Goal: Task Accomplishment & Management: Manage account settings

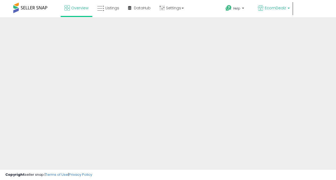
click at [277, 7] on span "EcomDealz" at bounding box center [274, 7] width 21 height 5
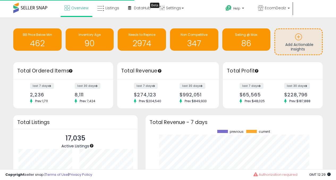
scroll to position [74, 166]
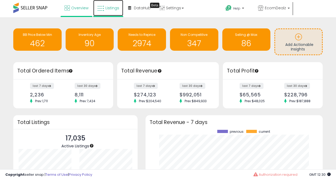
click at [105, 6] on span "Listings" at bounding box center [112, 7] width 14 height 5
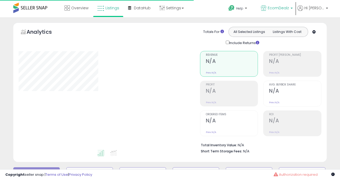
click at [290, 10] on p "EcomDealz" at bounding box center [277, 8] width 32 height 7
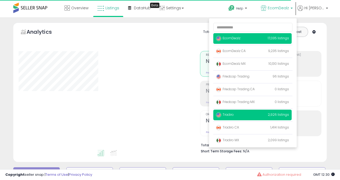
click at [248, 118] on p "Tradiro 2,926 listings" at bounding box center [252, 115] width 78 height 11
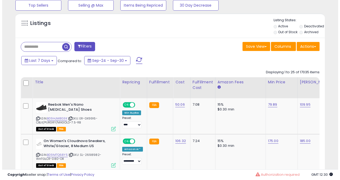
scroll to position [176, 0]
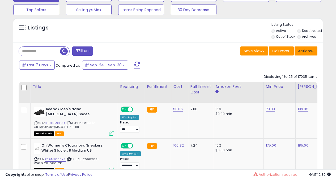
click at [302, 52] on button "Actions" at bounding box center [305, 50] width 23 height 9
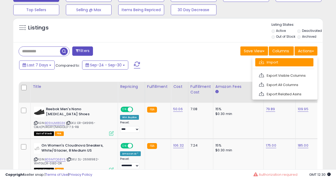
click at [272, 61] on link "Import" at bounding box center [284, 62] width 58 height 8
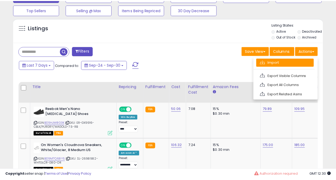
scroll to position [109, 181]
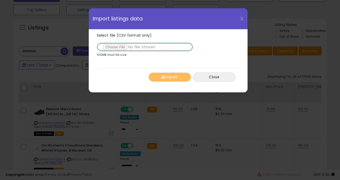
click at [119, 47] on input "Select file (CSV format only)" at bounding box center [145, 46] width 96 height 9
type input "**********"
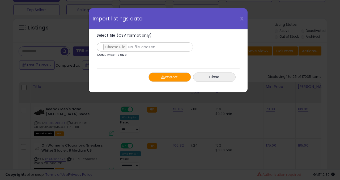
click at [173, 75] on button "Import" at bounding box center [169, 76] width 42 height 9
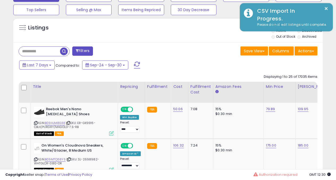
scroll to position [265168, 265098]
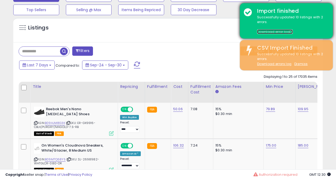
click at [272, 31] on link "Download error log" at bounding box center [275, 31] width 36 height 5
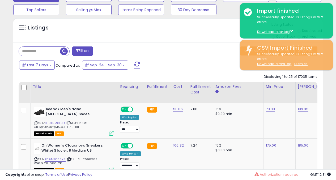
click at [187, 38] on div "Listings" at bounding box center [167, 31] width 309 height 18
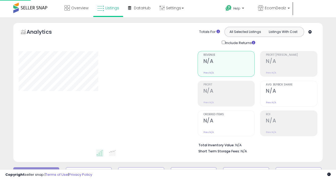
scroll to position [149, 0]
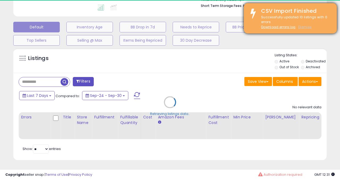
click at [302, 27] on u "Dismiss" at bounding box center [304, 27] width 13 height 5
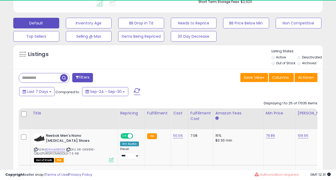
scroll to position [109, 179]
click at [34, 75] on input "text" at bounding box center [39, 77] width 41 height 9
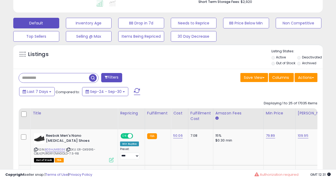
paste input "**********"
type input "**********"
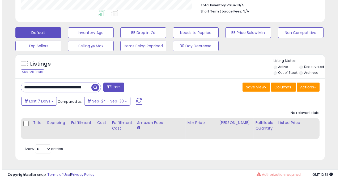
scroll to position [0, 0]
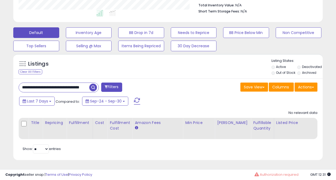
click at [92, 84] on span "button" at bounding box center [93, 88] width 8 height 8
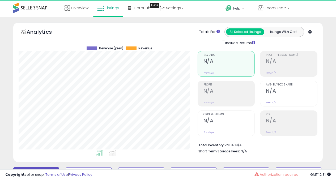
scroll to position [109, 179]
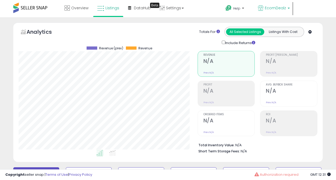
click at [289, 9] on p "EcomDealz" at bounding box center [274, 8] width 32 height 7
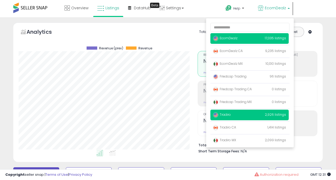
click at [231, 116] on span "Tradiro" at bounding box center [222, 114] width 18 height 5
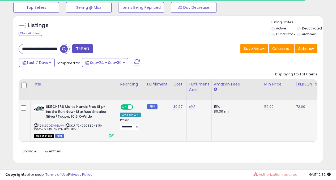
scroll to position [109, 179]
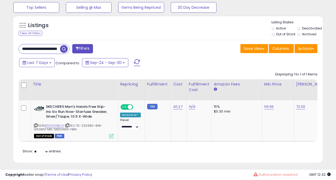
click at [63, 49] on span "button" at bounding box center [64, 49] width 8 height 8
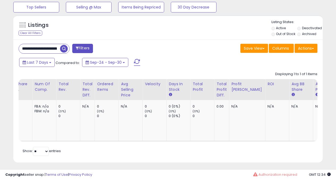
scroll to position [176, 0]
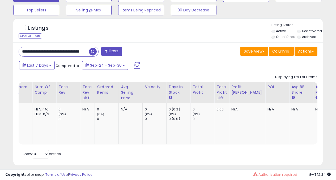
click at [31, 50] on input "**********" at bounding box center [54, 51] width 70 height 9
paste input "text"
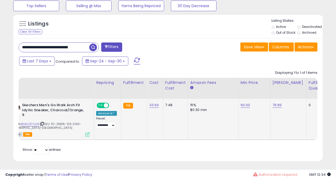
scroll to position [0, 26]
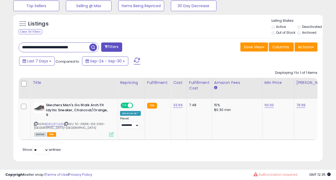
click at [46, 47] on input "**********" at bounding box center [54, 47] width 70 height 9
paste input "***"
type input "**********"
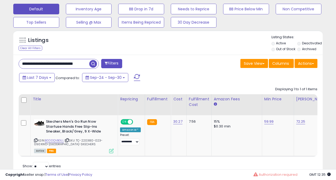
scroll to position [0, 0]
